Goal: Information Seeking & Learning: Check status

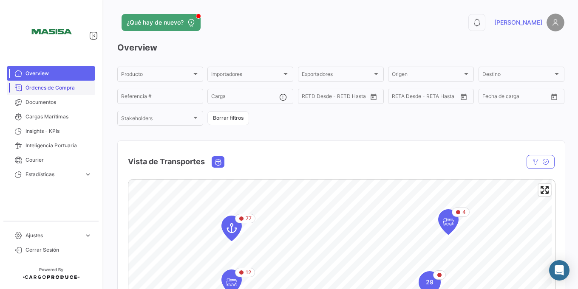
click at [55, 91] on span "Órdenes de Compra" at bounding box center [58, 88] width 66 height 8
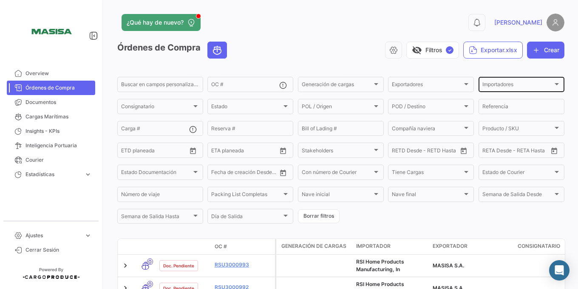
click at [513, 80] on div "Importadores Importadores" at bounding box center [521, 84] width 78 height 17
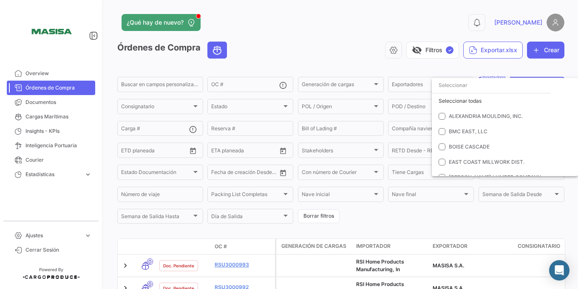
click at [514, 74] on div at bounding box center [289, 144] width 578 height 289
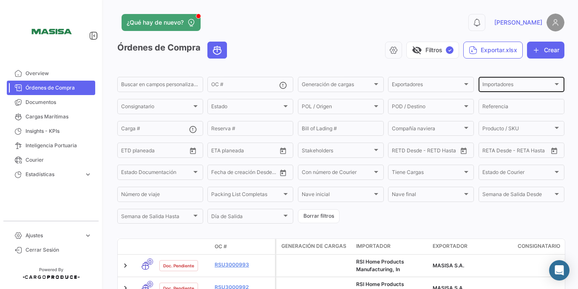
click at [509, 85] on span "Importadores" at bounding box center [517, 86] width 71 height 6
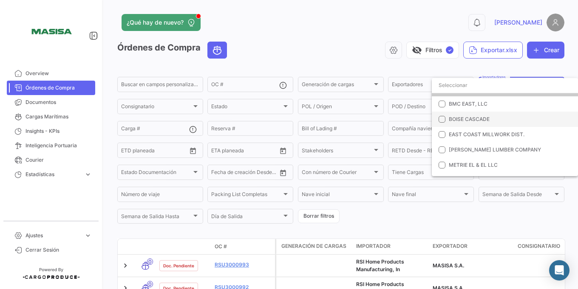
scroll to position [51, 0]
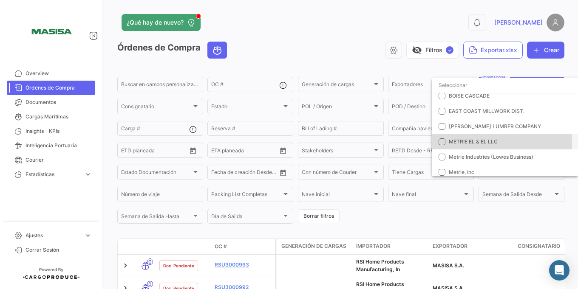
click at [471, 143] on span "METRIE EL & EL LLC" at bounding box center [473, 141] width 49 height 6
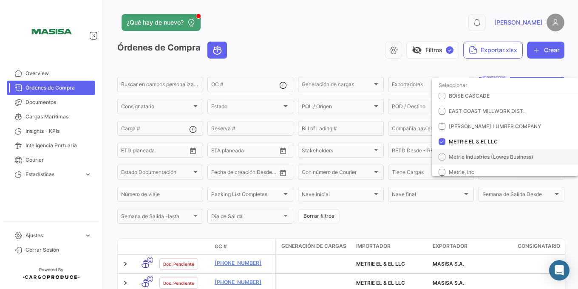
click at [460, 160] on span "Metrie Industries (Lowes Business)" at bounding box center [491, 157] width 85 height 6
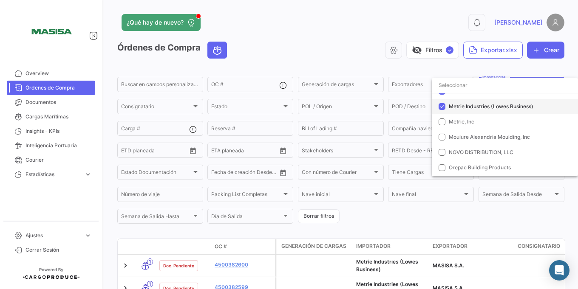
scroll to position [102, 0]
click at [457, 124] on span "Metrie, Inc" at bounding box center [508, 122] width 119 height 8
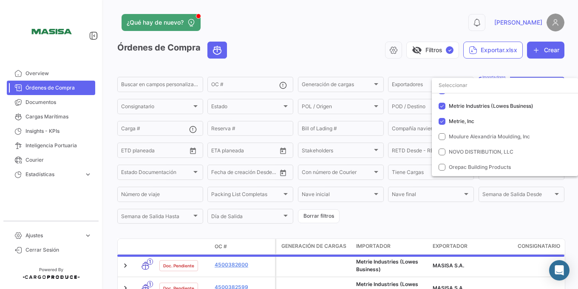
click at [364, 65] on div at bounding box center [289, 144] width 578 height 289
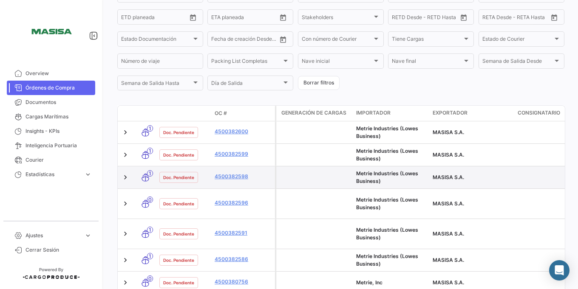
scroll to position [137, 0]
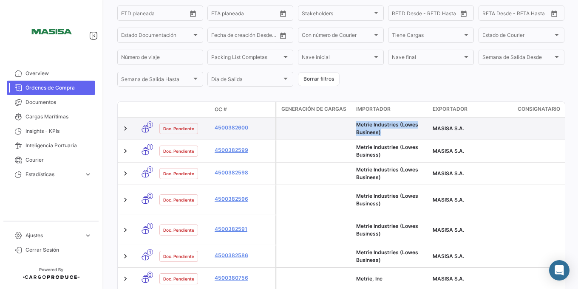
drag, startPoint x: 358, startPoint y: 125, endPoint x: 380, endPoint y: 130, distance: 23.0
click at [380, 130] on div "Metrie Industries (Lowes Business)" at bounding box center [391, 128] width 70 height 15
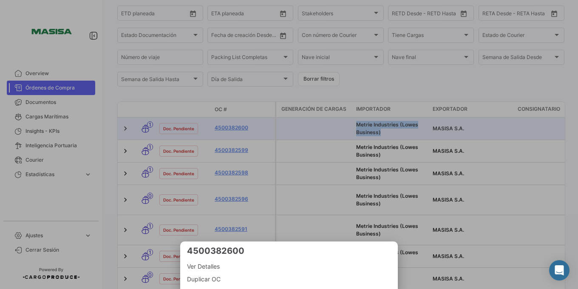
click at [397, 95] on div at bounding box center [289, 144] width 578 height 289
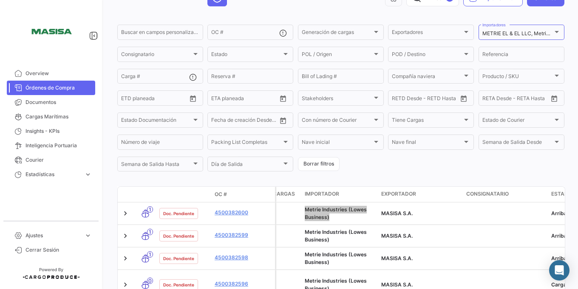
scroll to position [0, 0]
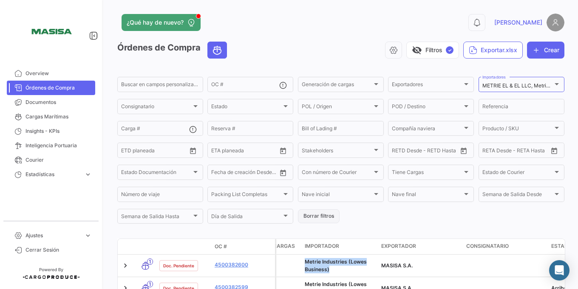
click at [313, 218] on button "Borrar filtros" at bounding box center [319, 216] width 42 height 14
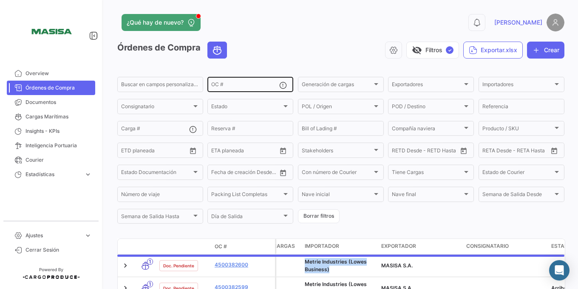
click at [237, 85] on input "OC #" at bounding box center [245, 86] width 68 height 6
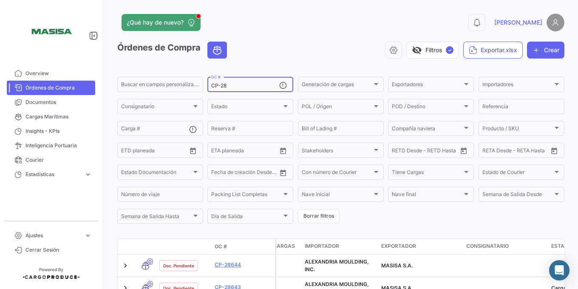
type input "CP-28"
click at [309, 224] on form "Buscar en [PERSON_NAME] personalizados... CP-28 OC # Generación [PERSON_NAME] G…" at bounding box center [340, 151] width 447 height 150
click at [313, 214] on button "Borrar filtros" at bounding box center [319, 216] width 42 height 14
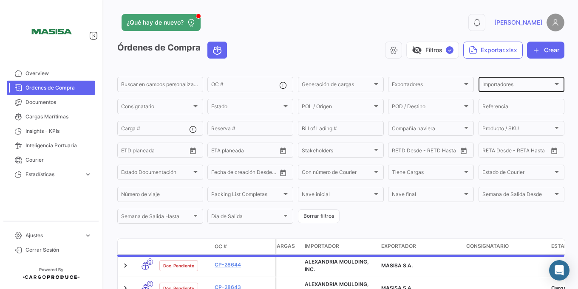
click at [498, 82] on div "Importadores Importadores" at bounding box center [521, 84] width 78 height 17
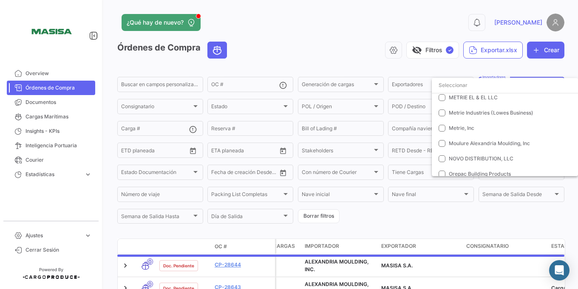
scroll to position [102, 0]
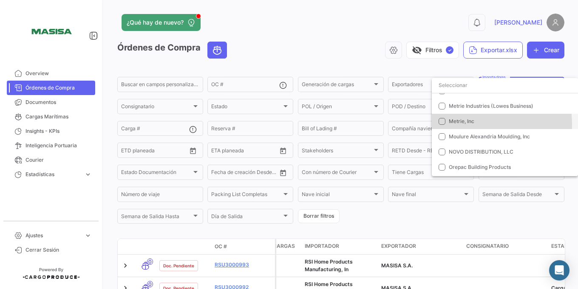
click at [466, 124] on span "Metrie, Inc" at bounding box center [508, 122] width 119 height 8
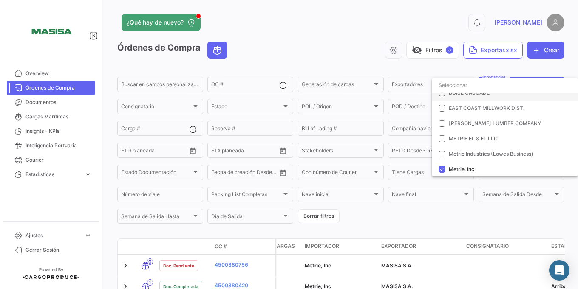
scroll to position [0, 0]
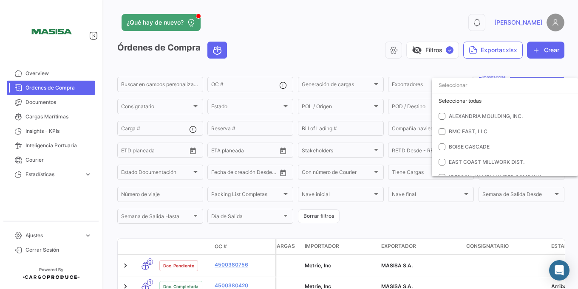
click at [268, 229] on div at bounding box center [289, 144] width 578 height 289
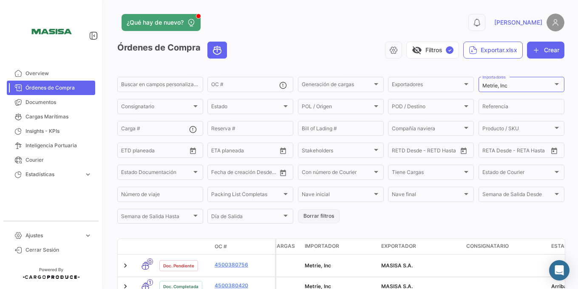
click at [307, 215] on button "Borrar filtros" at bounding box center [319, 216] width 42 height 14
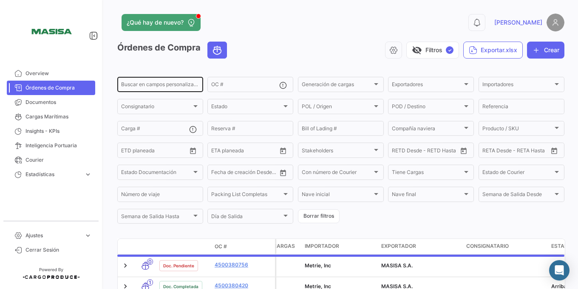
click at [139, 82] on div "Buscar en campos personalizados..." at bounding box center [160, 84] width 78 height 17
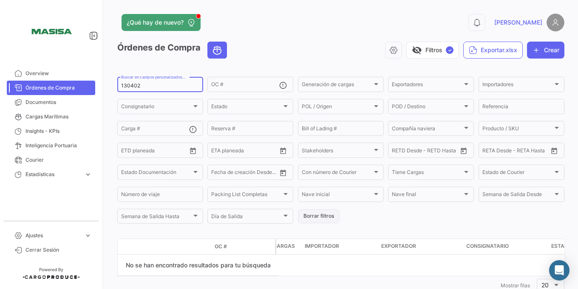
type input "130402"
click at [332, 210] on button "Borrar filtros" at bounding box center [319, 216] width 42 height 14
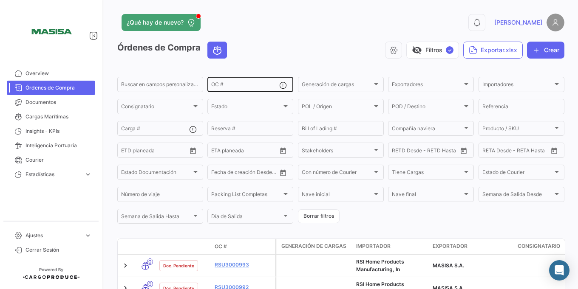
click at [220, 83] on input "OC #" at bounding box center [245, 86] width 68 height 6
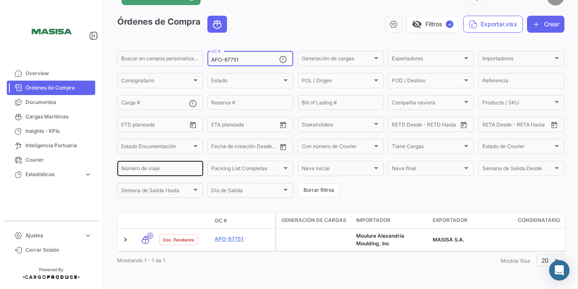
scroll to position [32, 0]
type input "APO-67751"
click at [320, 184] on button "Borrar filtros" at bounding box center [319, 191] width 42 height 14
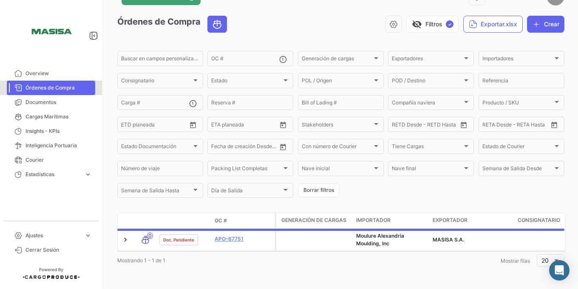
click at [53, 94] on link "Órdenes de Compra" at bounding box center [51, 88] width 88 height 14
click at [54, 99] on span "Documentos" at bounding box center [58, 103] width 66 height 8
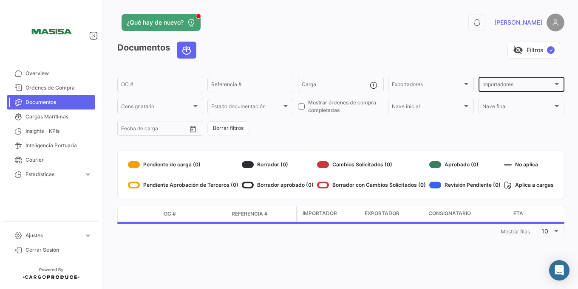
click at [510, 85] on span "Importadores" at bounding box center [517, 86] width 71 height 6
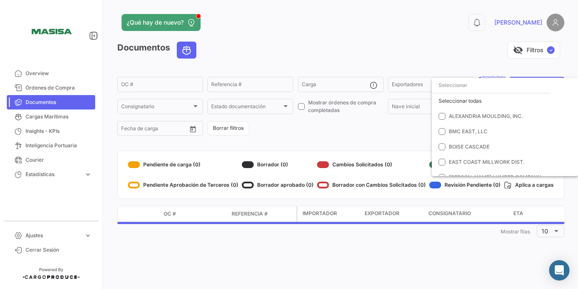
click at [490, 90] on input "dropdown search" at bounding box center [491, 85] width 119 height 15
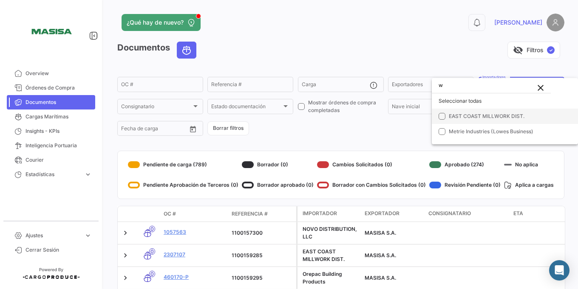
type input "w"
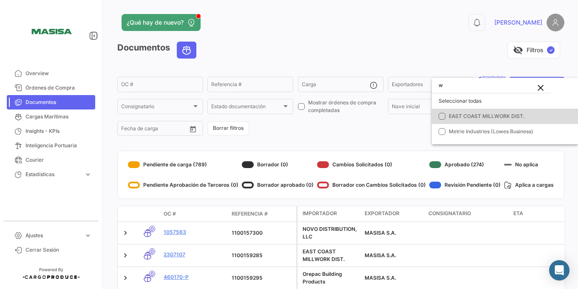
click at [496, 120] on span "EAST COAST MILLWORK DIST." at bounding box center [508, 117] width 119 height 8
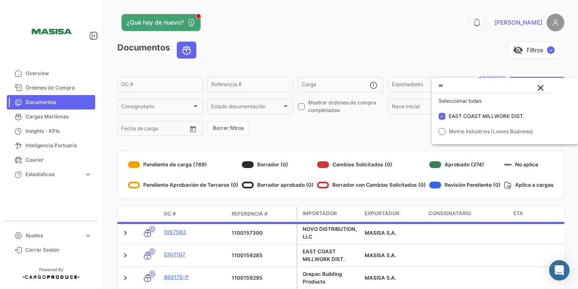
click at [318, 148] on div at bounding box center [289, 144] width 578 height 289
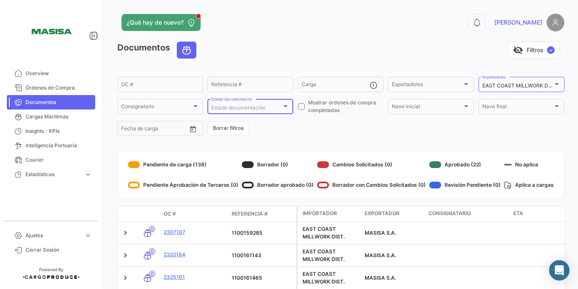
click at [226, 112] on div "Estado documentación Estado documentación" at bounding box center [250, 106] width 78 height 17
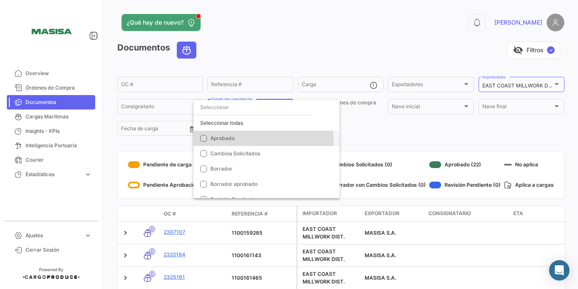
click at [229, 141] on span "Aprobado" at bounding box center [222, 138] width 24 height 6
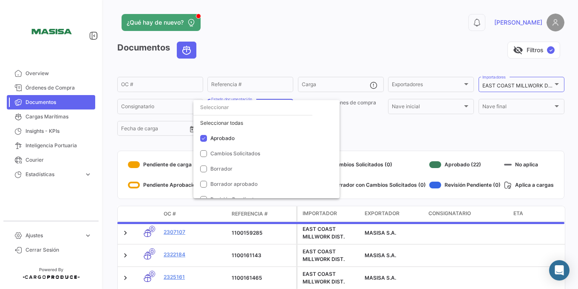
click at [391, 142] on div at bounding box center [289, 144] width 578 height 289
